Goal: Navigation & Orientation: Find specific page/section

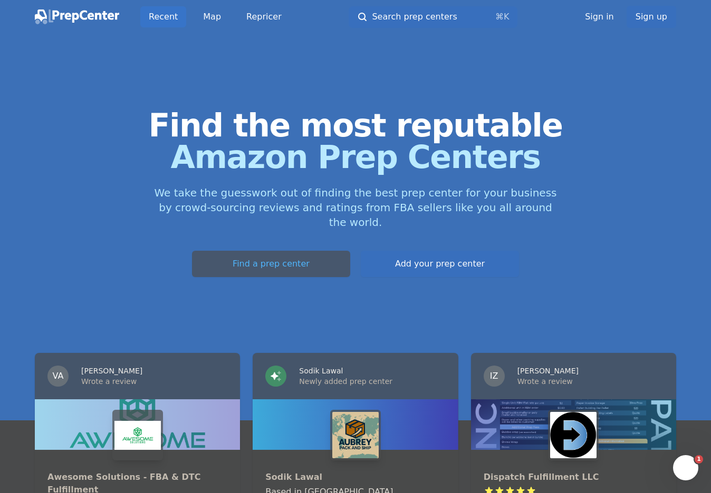
click at [215, 277] on link "Find a prep center" at bounding box center [271, 264] width 158 height 26
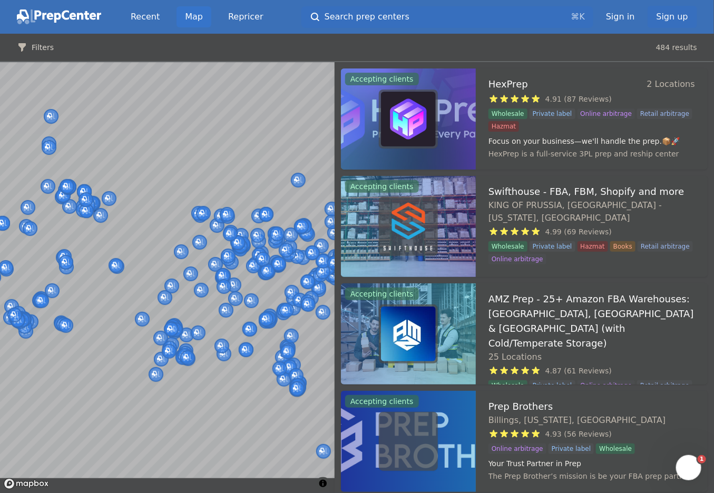
click at [54, 53] on button "Filters" at bounding box center [35, 47] width 37 height 11
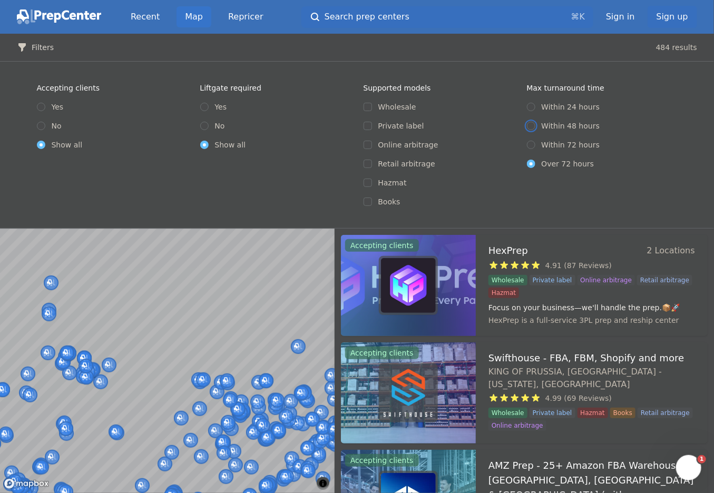
click at [536, 130] on input "Within 48 hours" at bounding box center [531, 126] width 8 height 8
radio input "true"
click at [202, 130] on input "No" at bounding box center [204, 126] width 8 height 8
radio input "true"
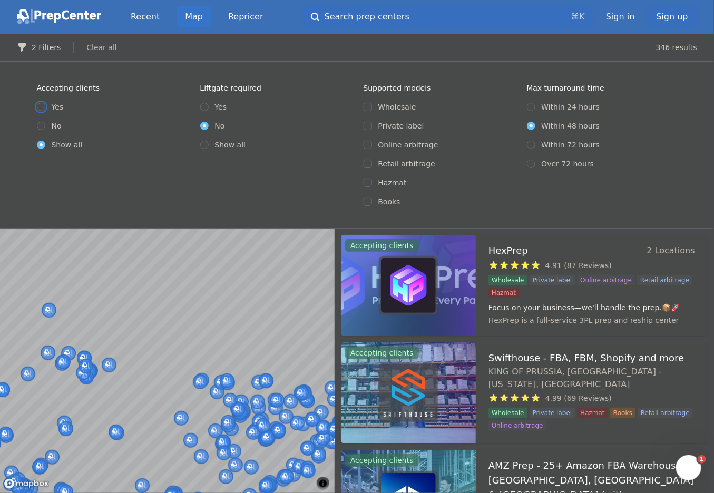
click at [37, 111] on input "Yes" at bounding box center [41, 107] width 8 height 8
radio input "true"
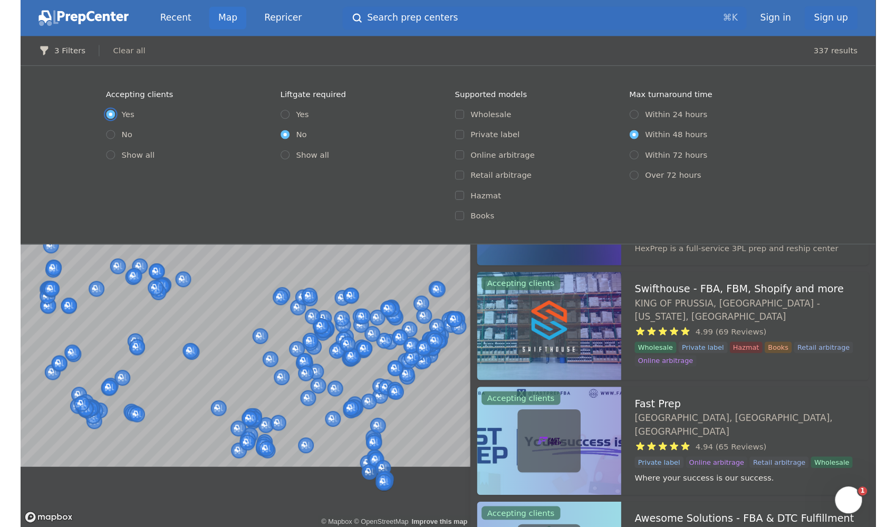
scroll to position [188, 0]
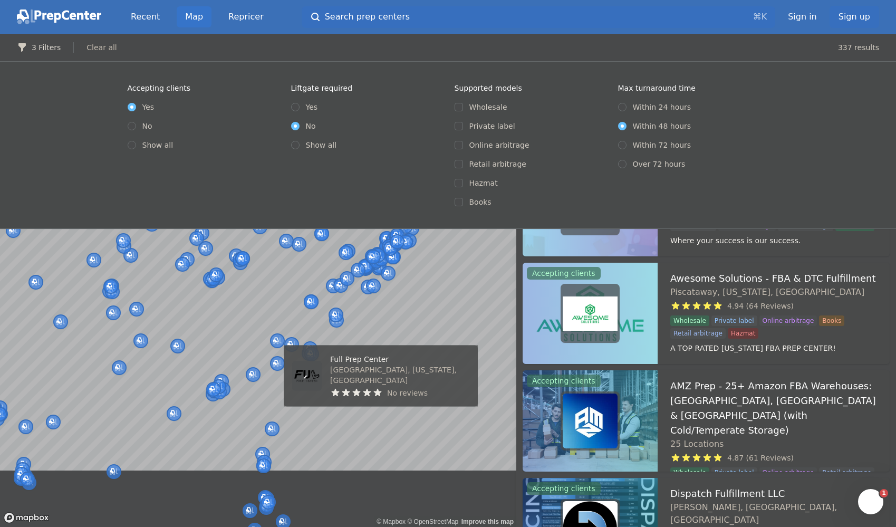
click at [324, 375] on body "Recent Map Repricer Search prep centers ⌘ K Open main menu Sign in Sign up Filt…" at bounding box center [448, 263] width 896 height 527
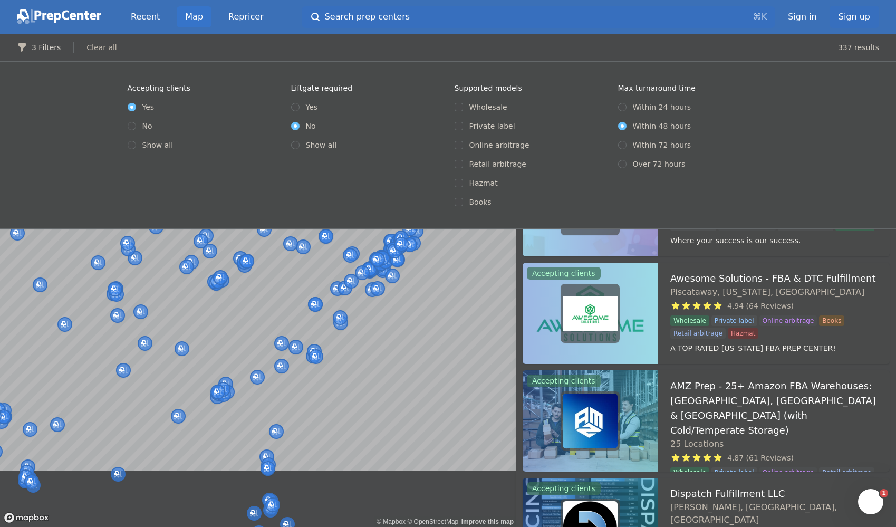
click at [37, 53] on button "3 Filters" at bounding box center [39, 47] width 44 height 11
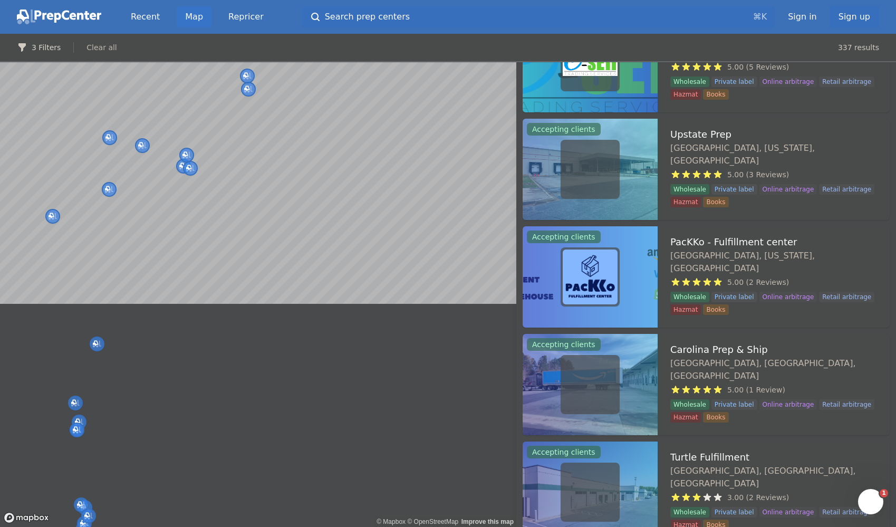
scroll to position [41, 0]
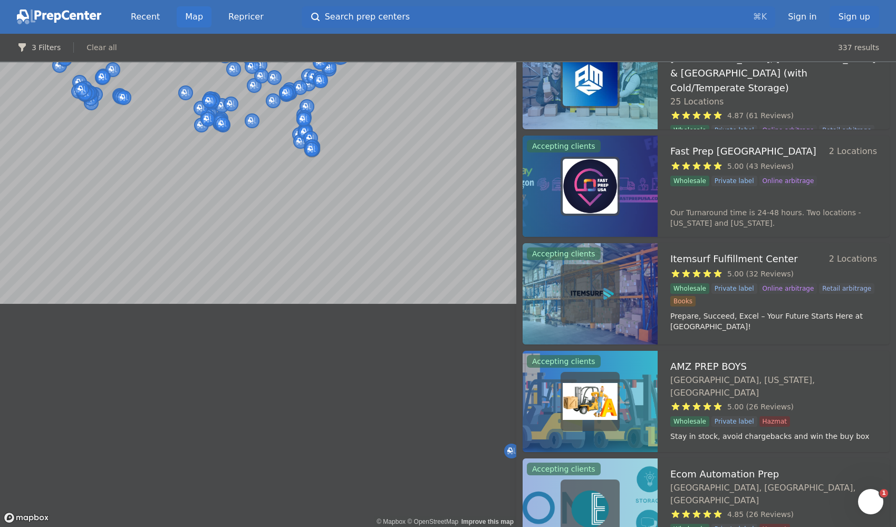
drag, startPoint x: 351, startPoint y: 353, endPoint x: 341, endPoint y: 467, distance: 113.7
click at [341, 470] on div "© Mapbox © OpenStreetMap Improve this map" at bounding box center [258, 294] width 516 height 464
click at [306, 256] on body "Recent Map Repricer Search prep centers ⌘ K Open main menu Sign in Sign up Filt…" at bounding box center [448, 263] width 896 height 527
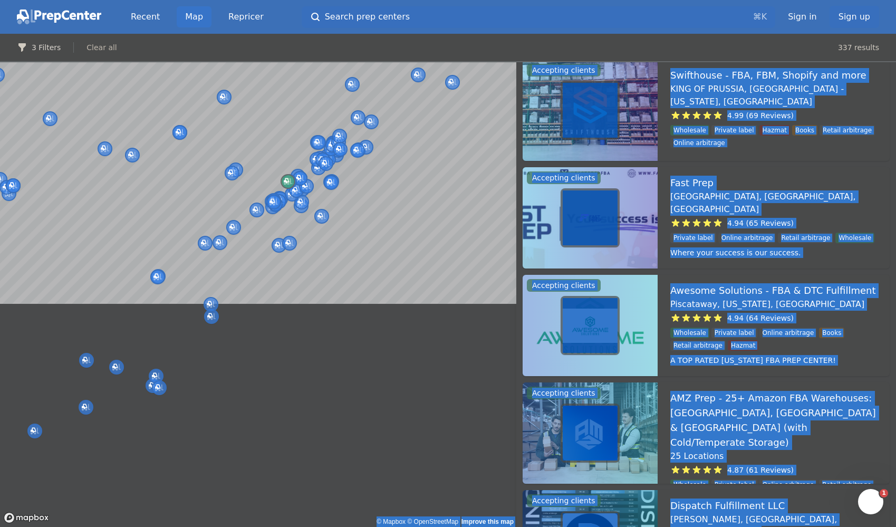
scroll to position [0, 0]
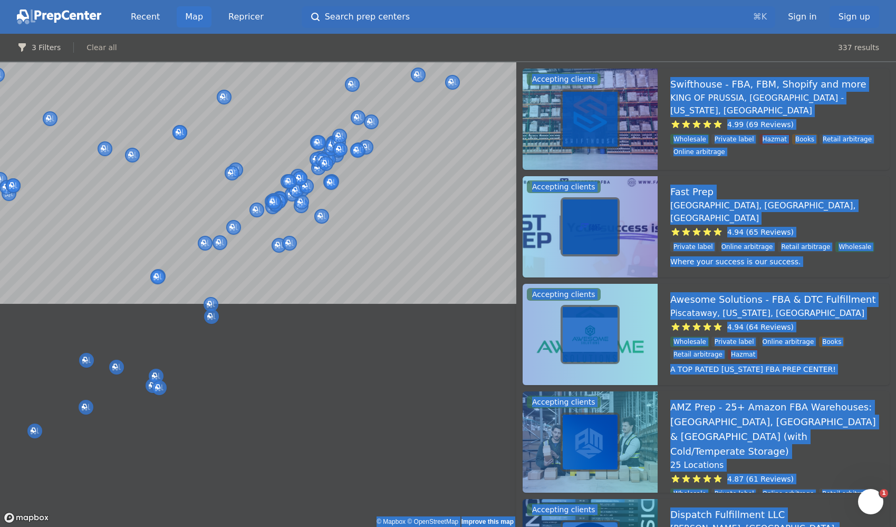
click at [344, 356] on div "© Mapbox © OpenStreetMap Improve this map" at bounding box center [258, 294] width 516 height 464
